Goal: Information Seeking & Learning: Learn about a topic

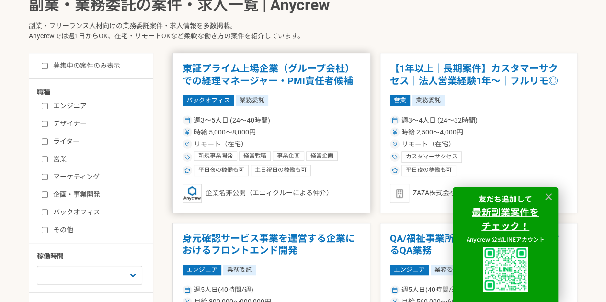
scroll to position [236, 0]
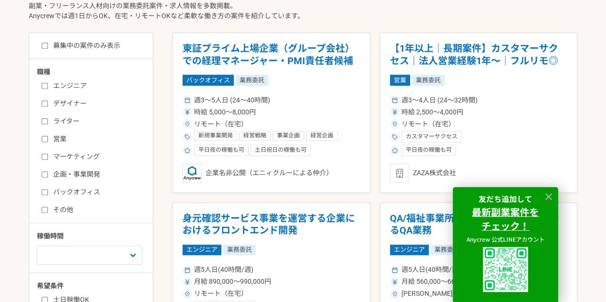
click at [49, 91] on div "エンジニア デザイナー ライター 営業 マーケティング 企画・事業開発 バックオフィス その他" at bounding box center [94, 146] width 115 height 137
click at [47, 87] on div "エンジニア デザイナー ライター 営業 マーケティング 企画・事業開発 バックオフィス その他" at bounding box center [94, 146] width 115 height 137
click at [44, 86] on input "エンジニア" at bounding box center [45, 86] width 6 height 6
checkbox input "true"
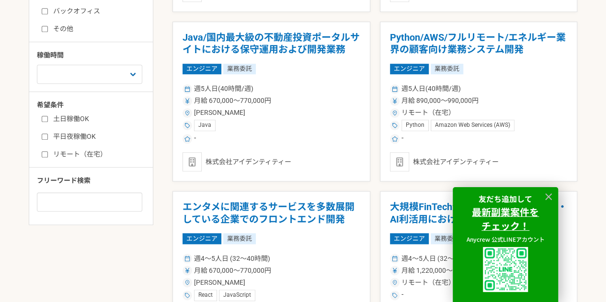
scroll to position [418, 0]
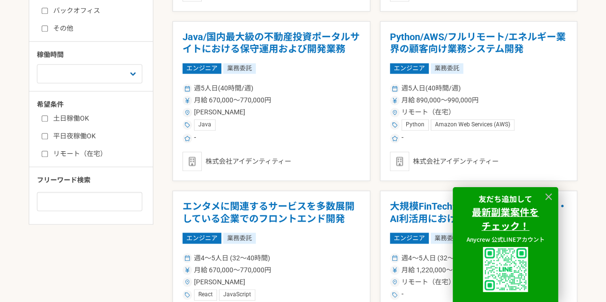
click at [44, 136] on input "平日夜稼働OK" at bounding box center [45, 136] width 6 height 6
checkbox input "true"
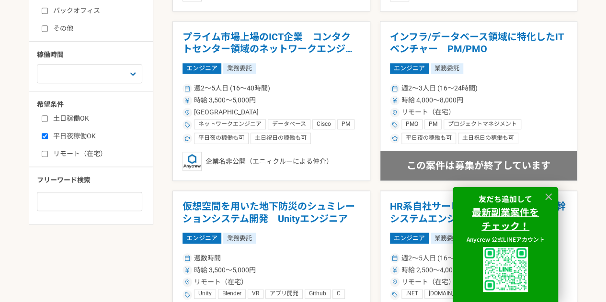
click at [43, 115] on input "土日稼働OK" at bounding box center [45, 118] width 6 height 6
checkbox input "true"
click at [46, 154] on input "リモート（在宅）" at bounding box center [45, 154] width 6 height 6
checkbox input "true"
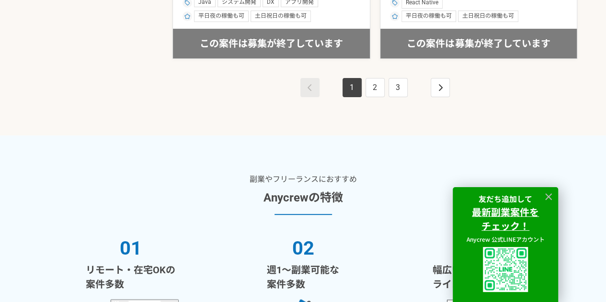
scroll to position [418, 0]
